Goal: Transaction & Acquisition: Book appointment/travel/reservation

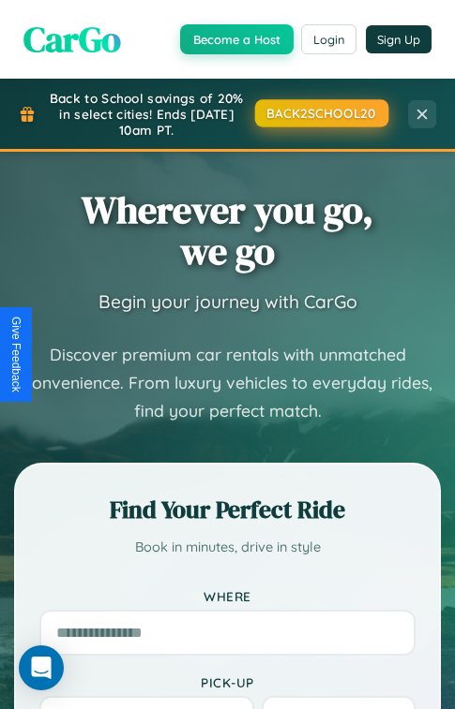
click at [320, 113] on button "BACK2SCHOOL20" at bounding box center [320, 112] width 133 height 27
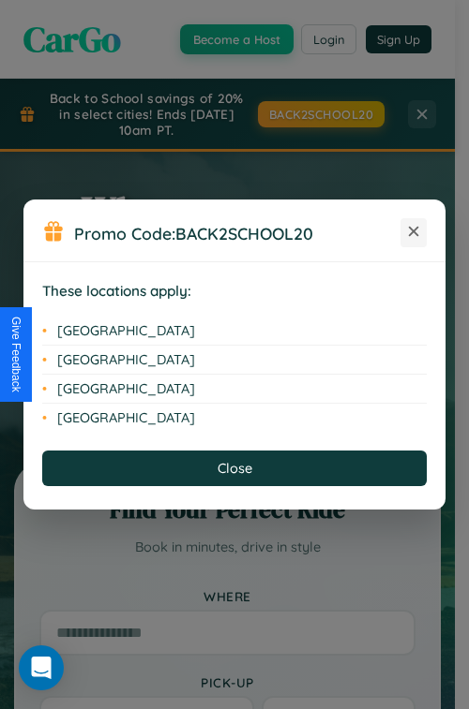
click at [413, 232] on icon at bounding box center [414, 232] width 10 height 10
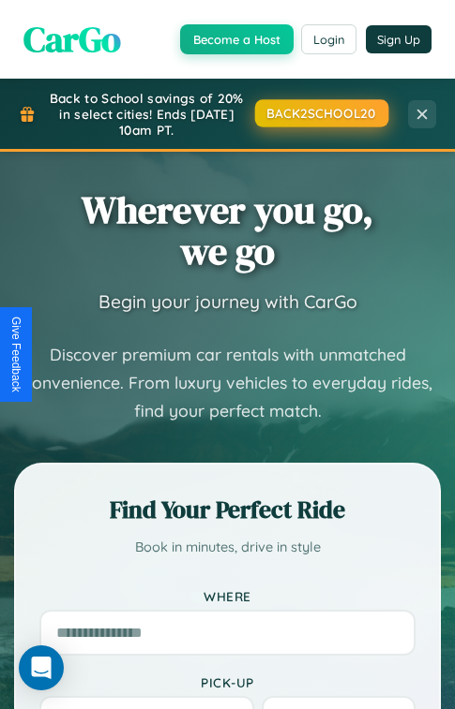
click at [320, 112] on button "BACK2SCHOOL20" at bounding box center [320, 112] width 133 height 27
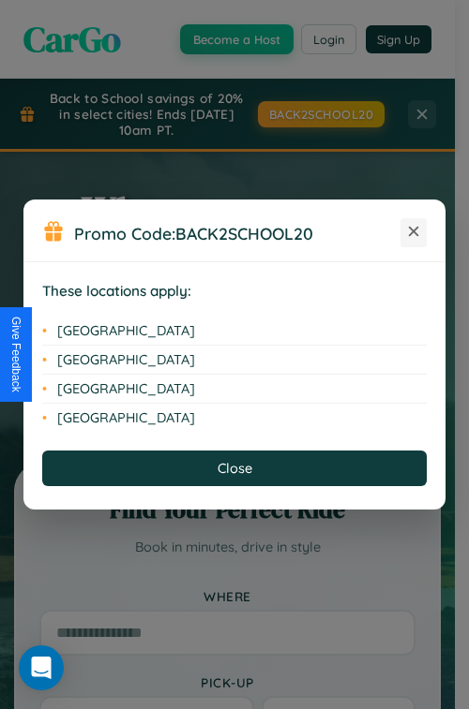
click at [413, 232] on icon at bounding box center [414, 232] width 10 height 10
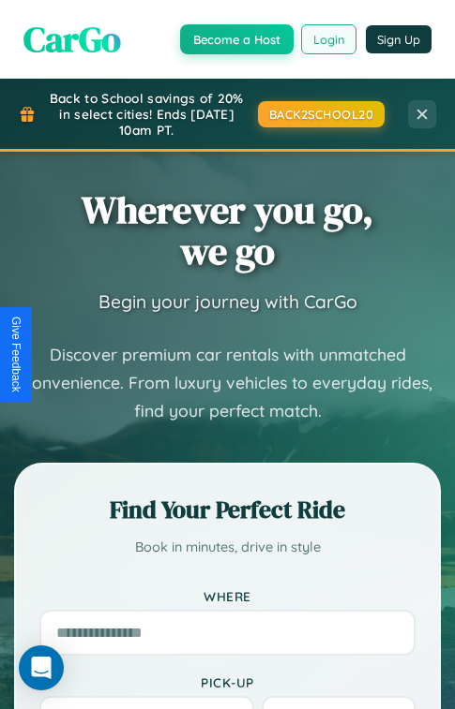
click at [328, 38] on button "Login" at bounding box center [328, 39] width 55 height 30
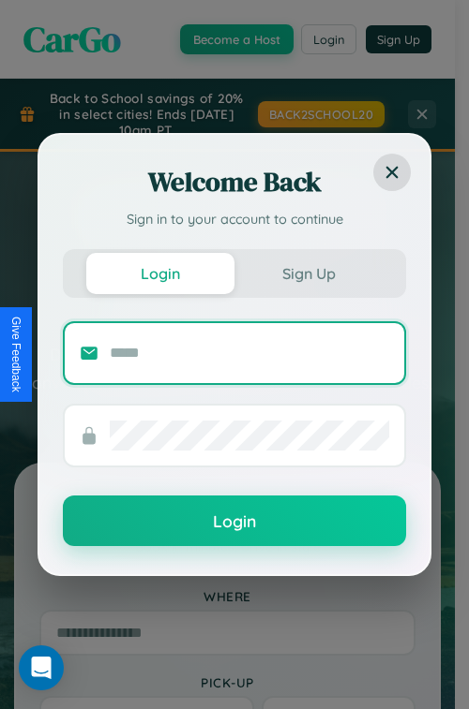
click at [249, 352] on input "text" at bounding box center [249, 353] width 279 height 30
type input "**********"
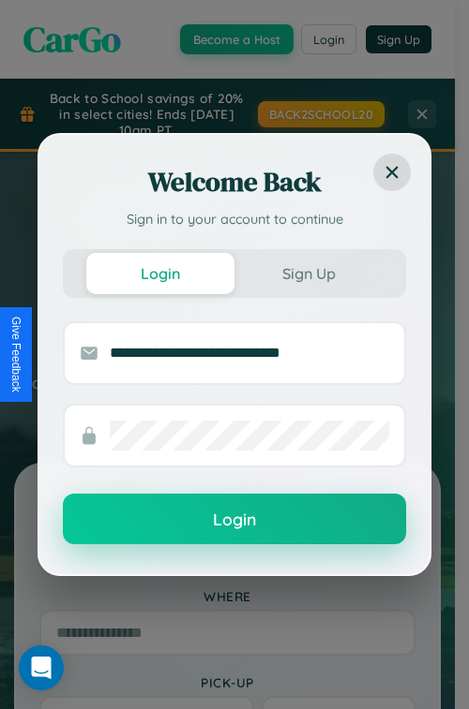
click at [234, 520] on button "Login" at bounding box center [234, 519] width 343 height 51
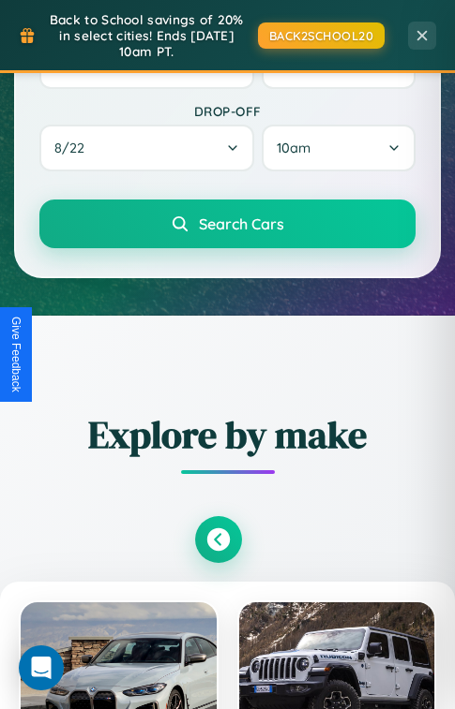
scroll to position [1138, 0]
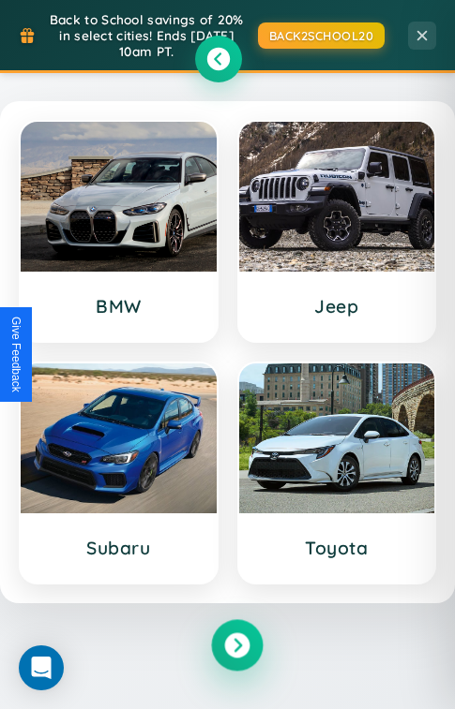
click at [236, 648] on icon at bounding box center [236, 645] width 25 height 25
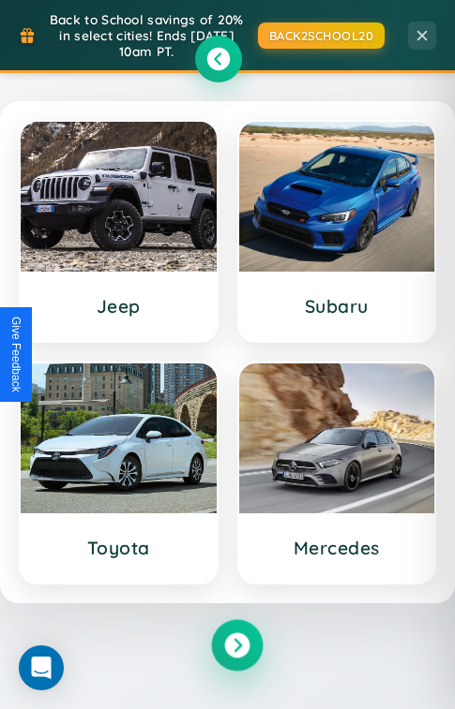
click at [236, 648] on icon at bounding box center [236, 645] width 25 height 25
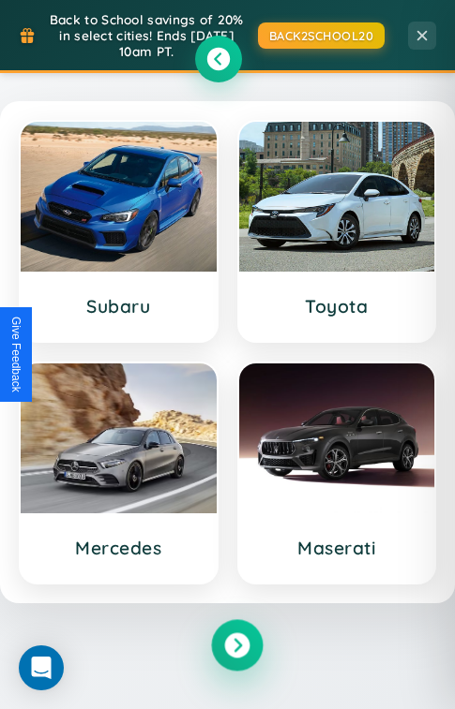
click at [236, 648] on icon at bounding box center [236, 645] width 25 height 25
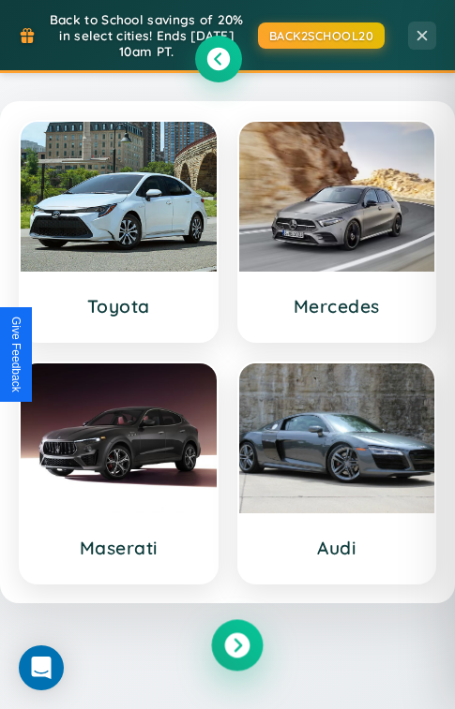
click at [236, 648] on icon at bounding box center [236, 645] width 25 height 25
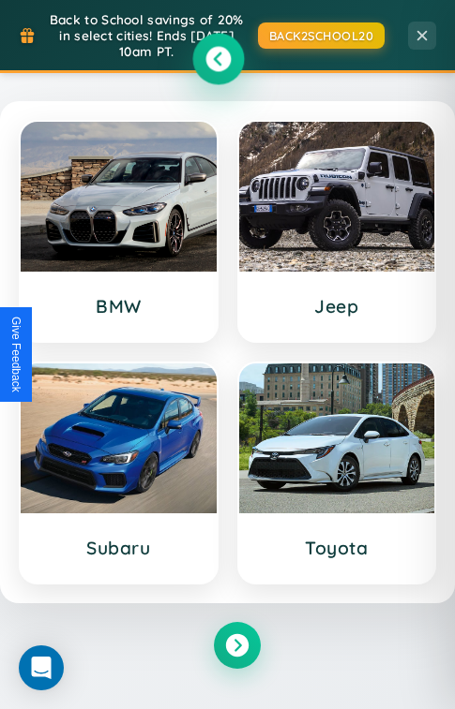
click at [217, 61] on icon at bounding box center [217, 58] width 25 height 25
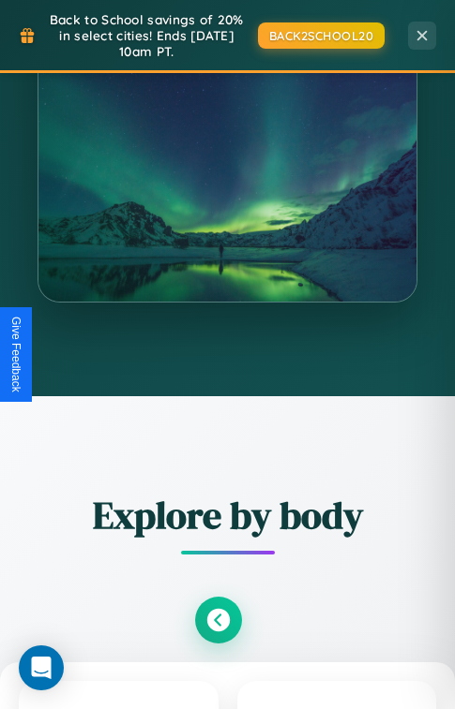
scroll to position [3089, 0]
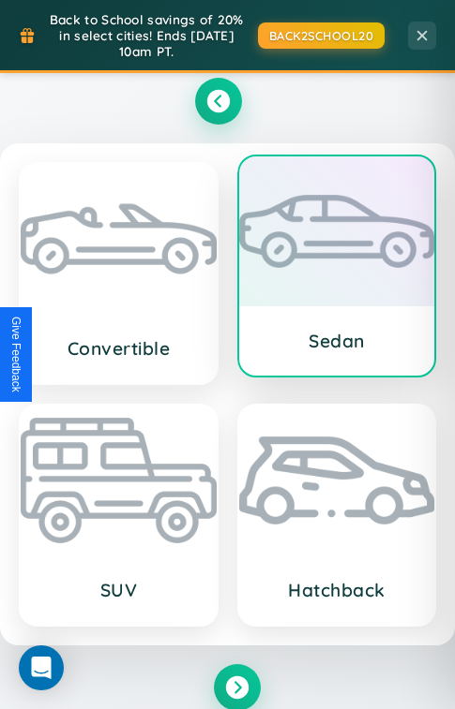
click at [336, 227] on div at bounding box center [337, 232] width 196 height 150
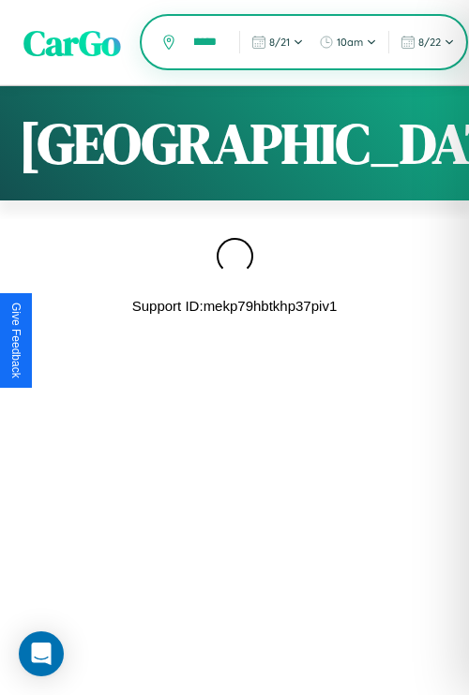
scroll to position [0, 45]
type input "**********"
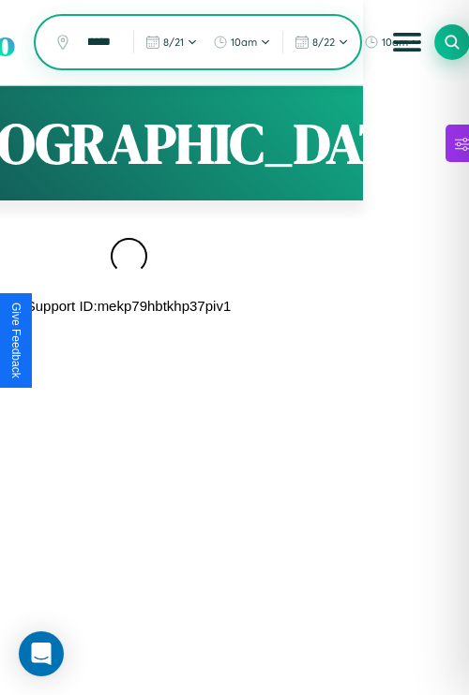
click at [452, 41] on icon at bounding box center [451, 43] width 18 height 18
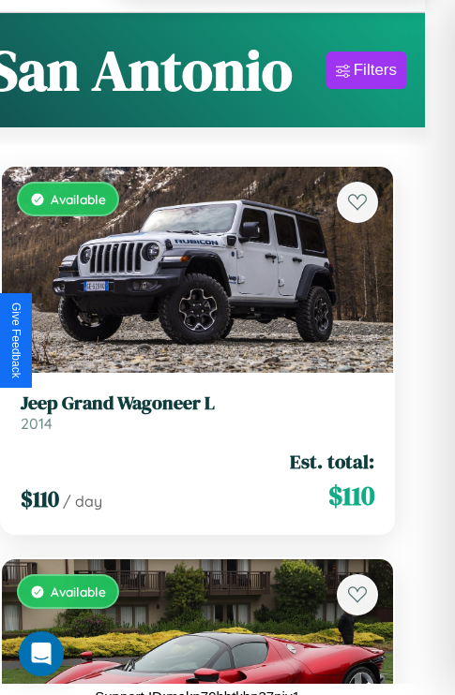
scroll to position [42996, 0]
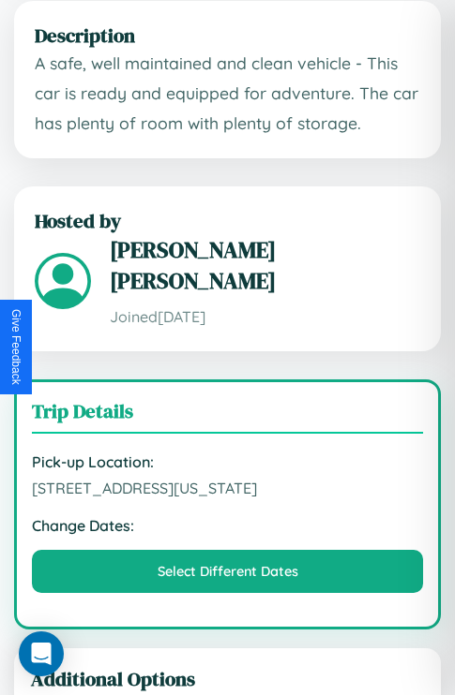
scroll to position [1572, 0]
